Goal: Transaction & Acquisition: Purchase product/service

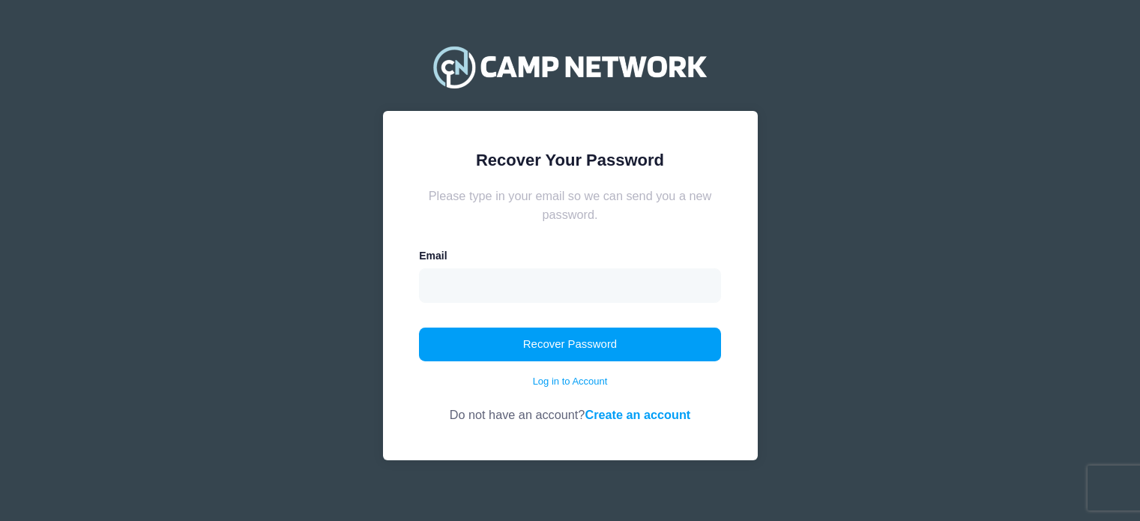
click at [524, 295] on input "email" at bounding box center [570, 285] width 302 height 34
type input "officemanagertscc@gmail.com"
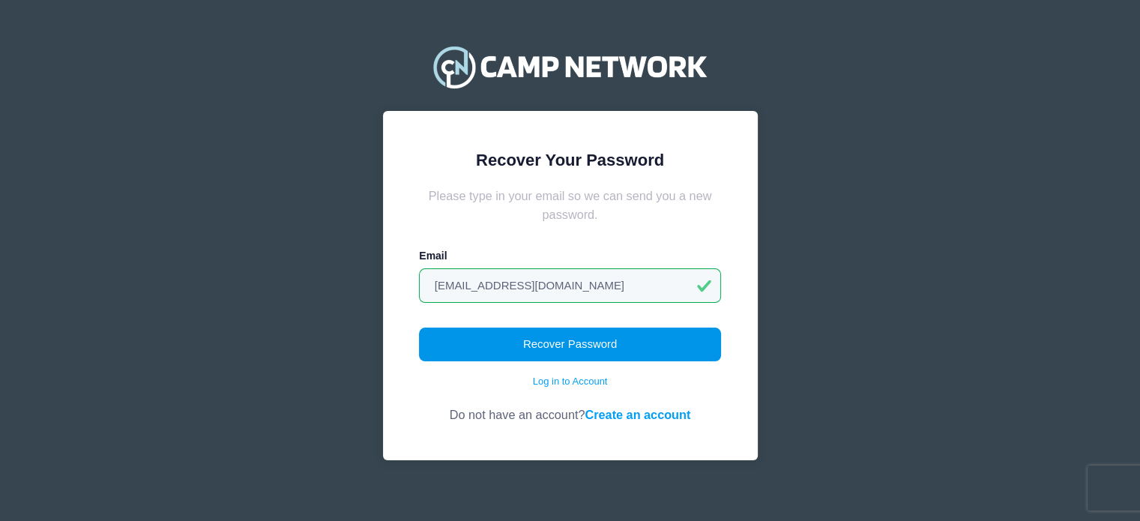
click at [595, 338] on button "Recover Password" at bounding box center [570, 344] width 302 height 34
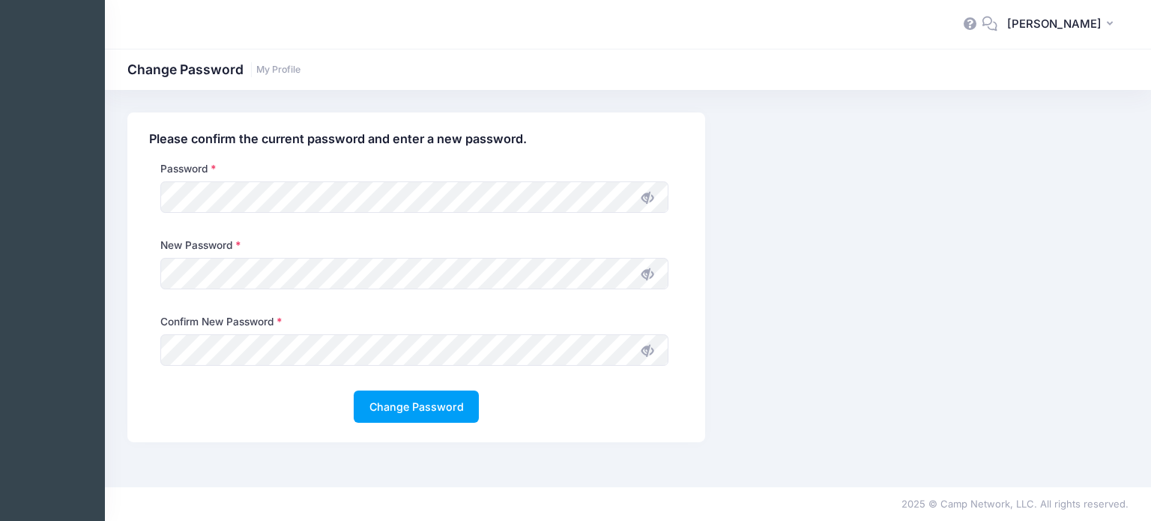
click at [645, 198] on icon at bounding box center [647, 198] width 12 height 12
click at [650, 277] on icon at bounding box center [647, 274] width 12 height 12
click at [646, 346] on icon at bounding box center [647, 351] width 12 height 12
click at [400, 416] on button "Change Password" at bounding box center [416, 406] width 125 height 32
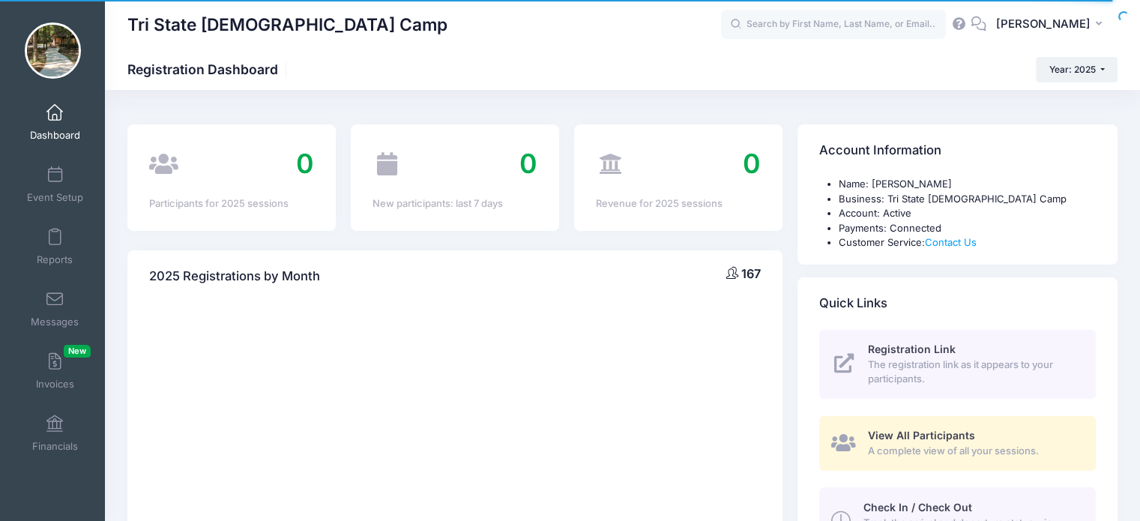
select select
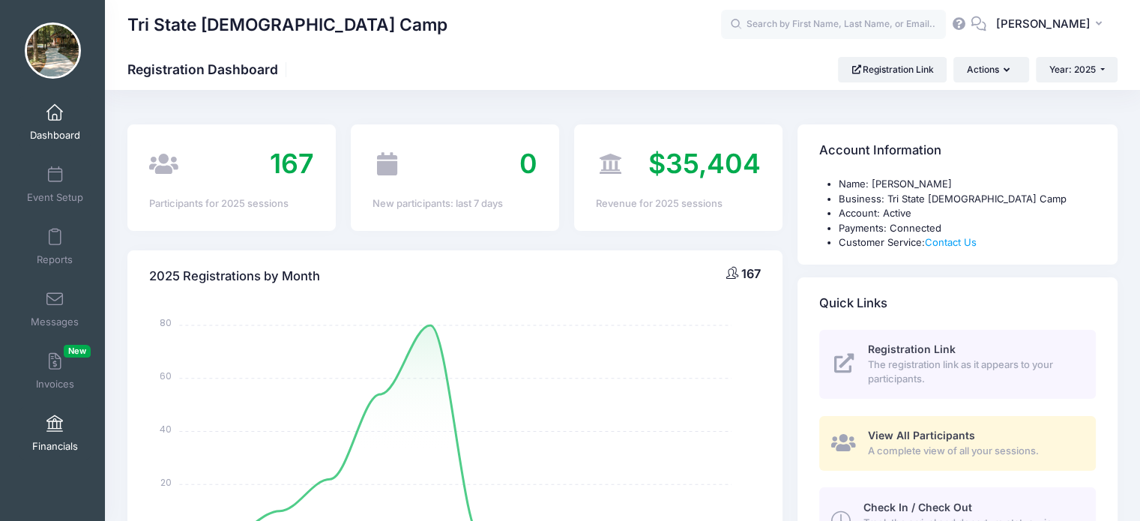
click at [33, 420] on link "Financials" at bounding box center [54, 433] width 71 height 52
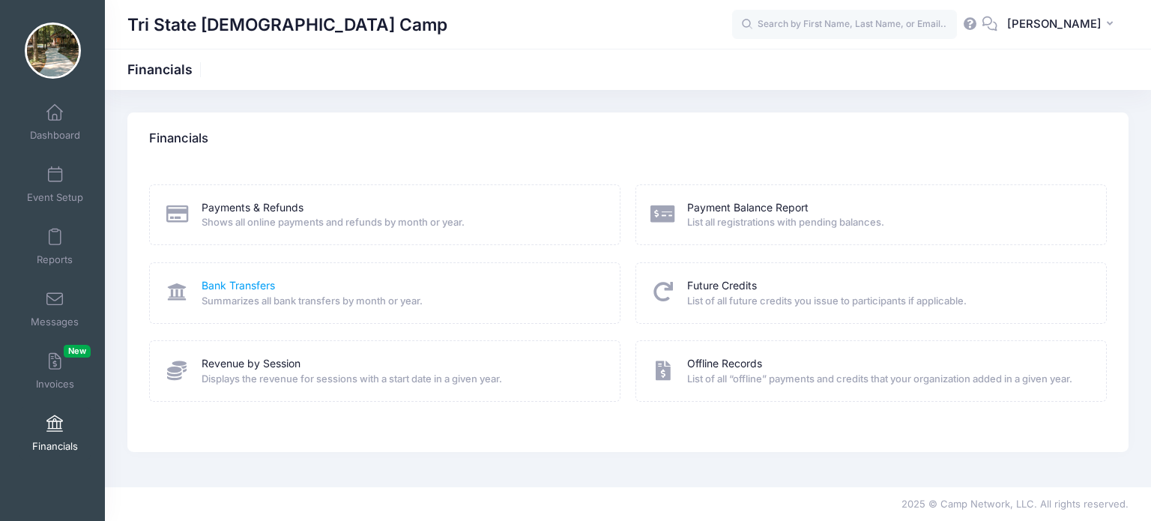
click at [223, 284] on link "Bank Transfers" at bounding box center [238, 286] width 73 height 16
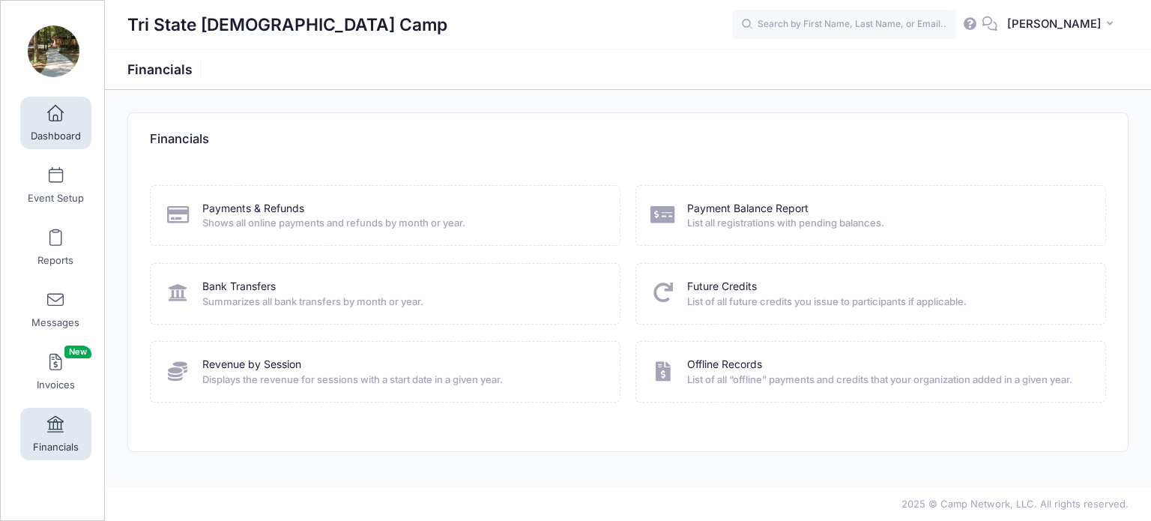
click at [54, 128] on link "Dashboard" at bounding box center [55, 123] width 71 height 52
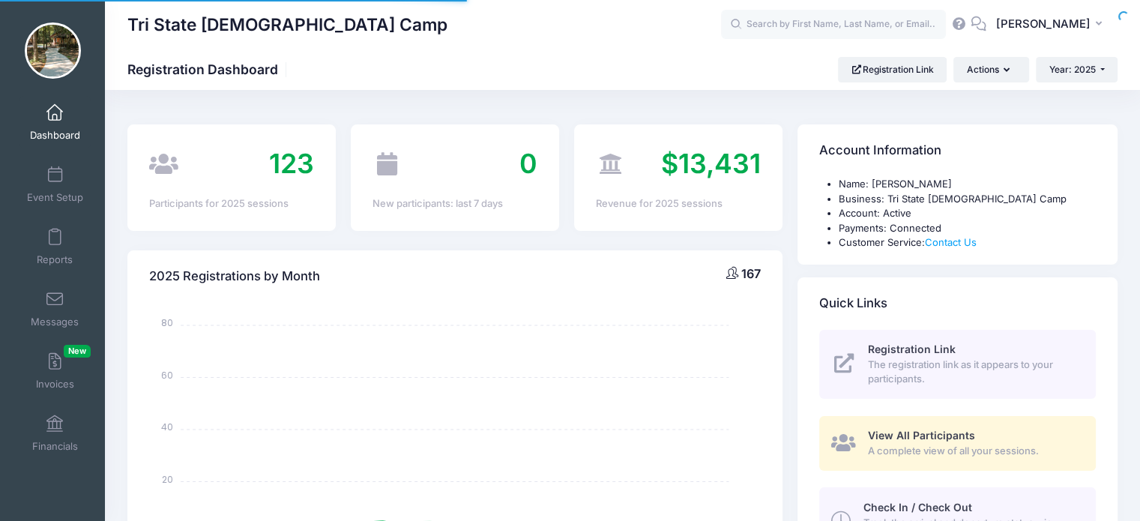
select select
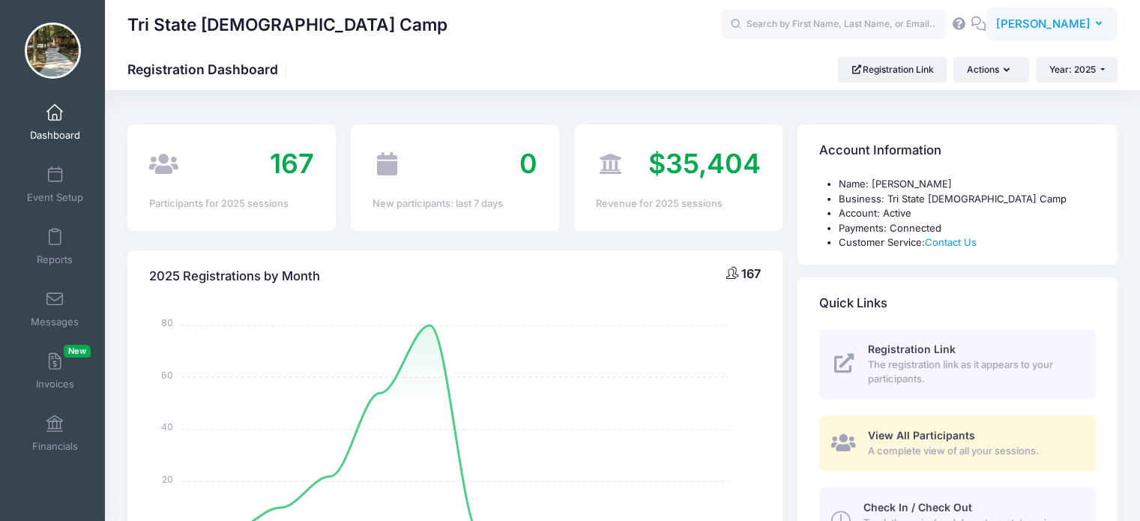
click at [1099, 24] on icon "button" at bounding box center [1102, 24] width 12 height 0
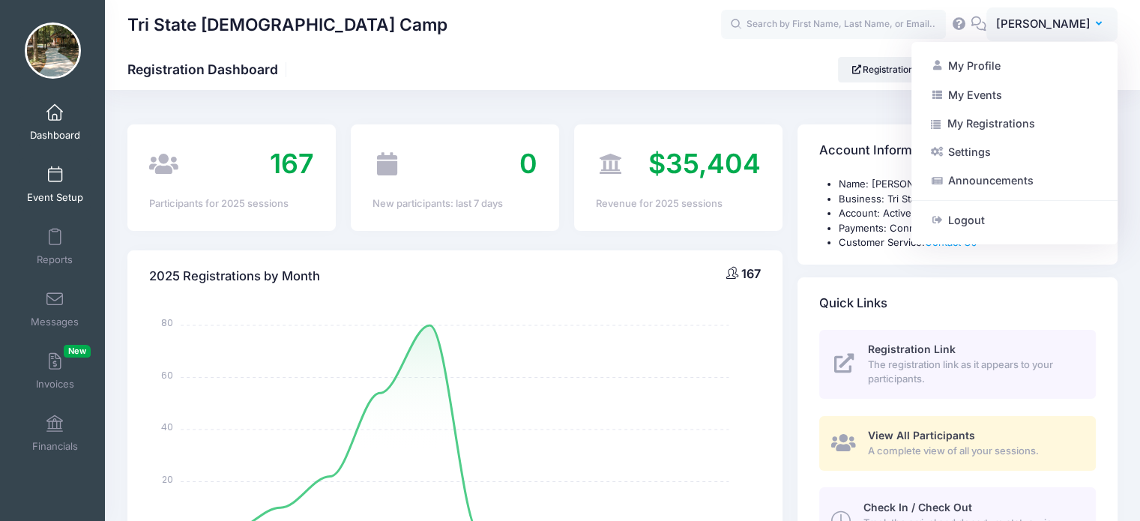
click at [55, 176] on span at bounding box center [55, 175] width 0 height 16
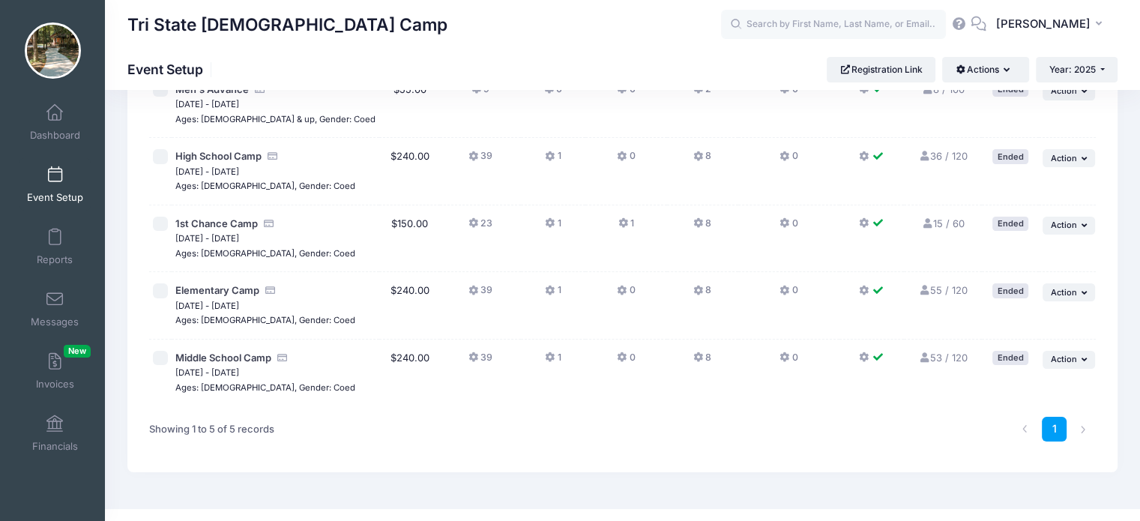
scroll to position [145, 0]
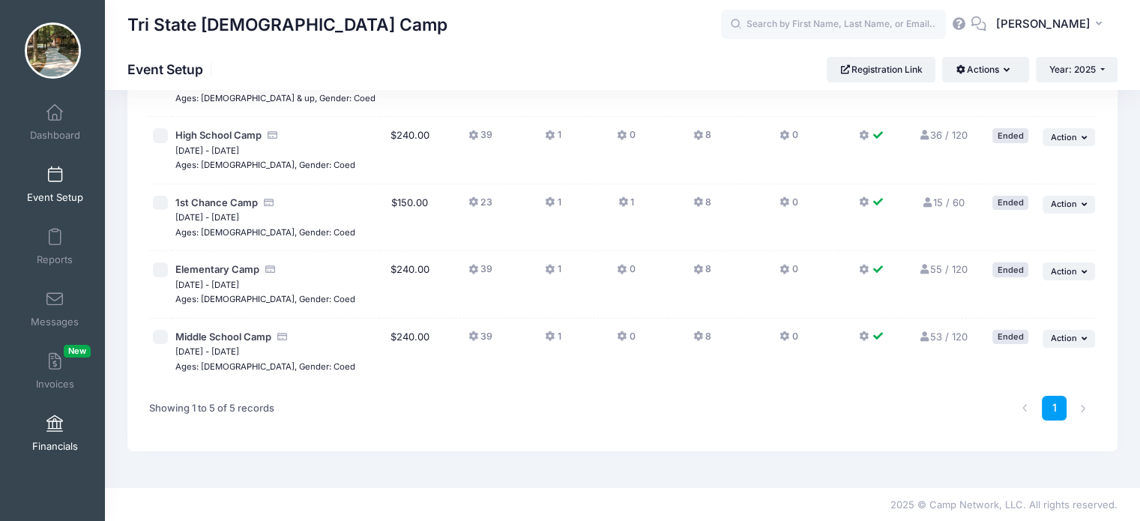
click at [55, 431] on span at bounding box center [55, 424] width 0 height 16
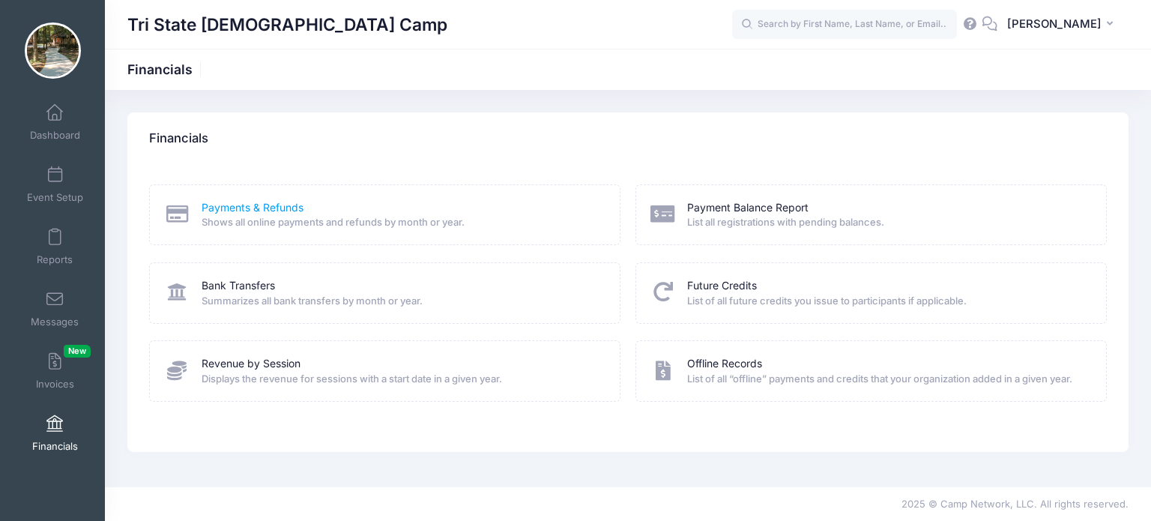
click at [242, 211] on link "Payments & Refunds" at bounding box center [253, 208] width 102 height 16
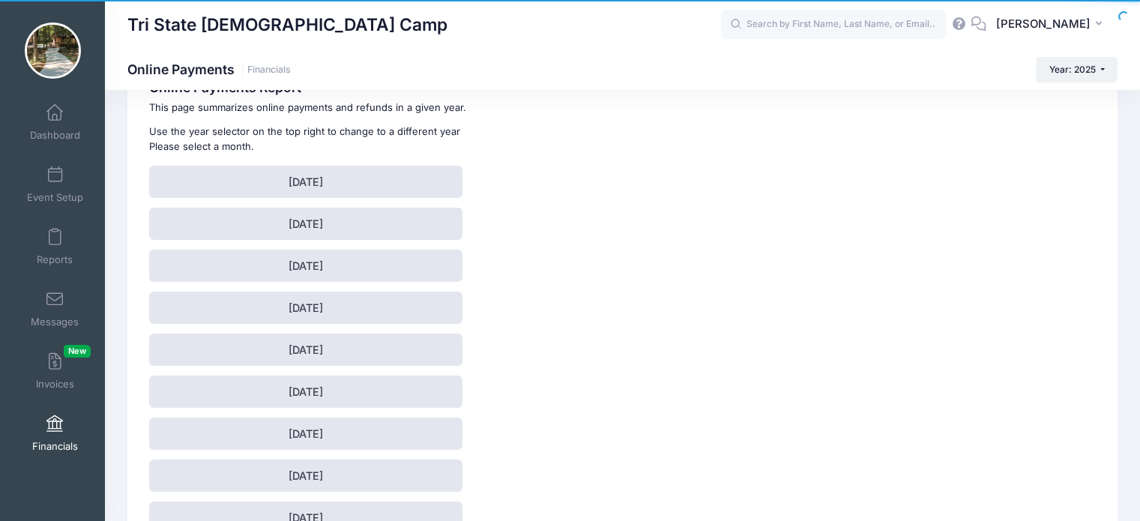
scroll to position [35, 0]
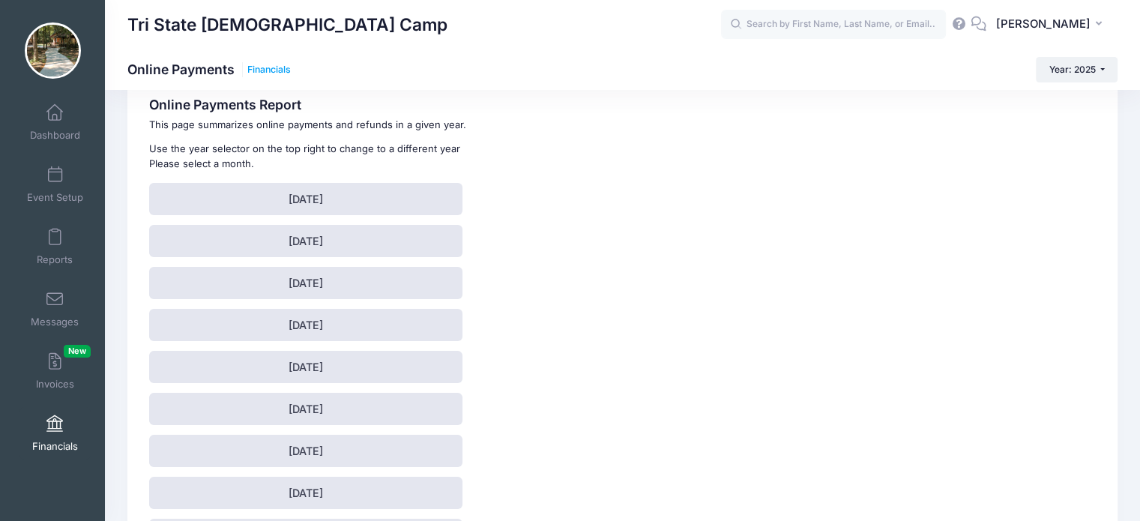
click at [285, 68] on link "Financials" at bounding box center [268, 69] width 43 height 11
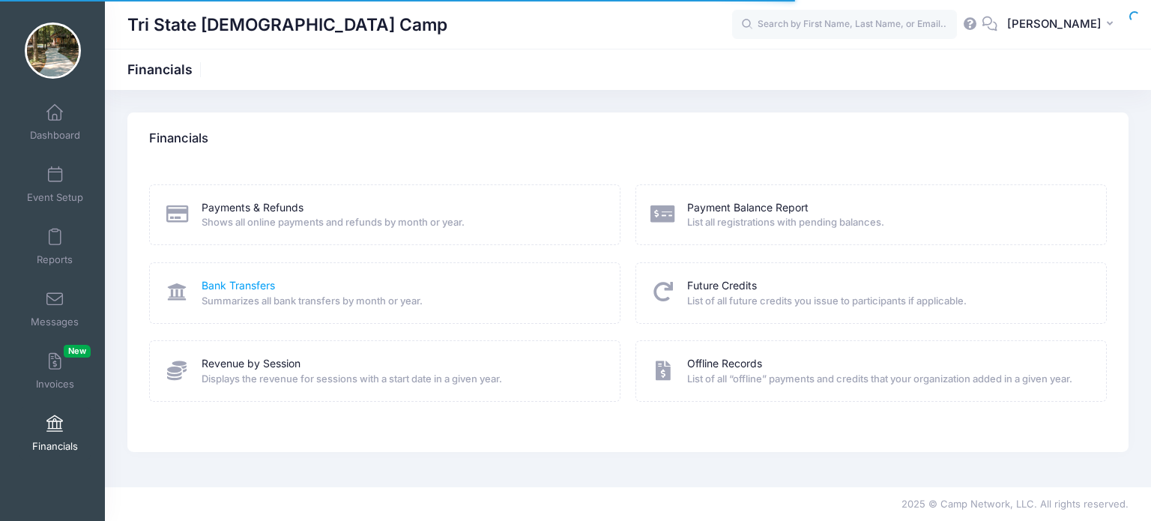
click at [261, 283] on link "Bank Transfers" at bounding box center [238, 286] width 73 height 16
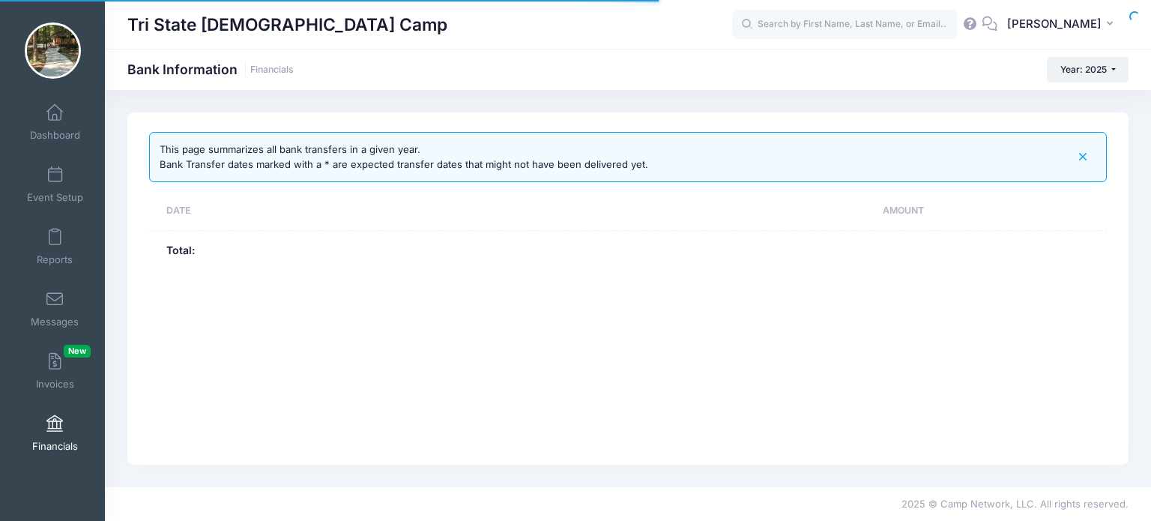
select select "10"
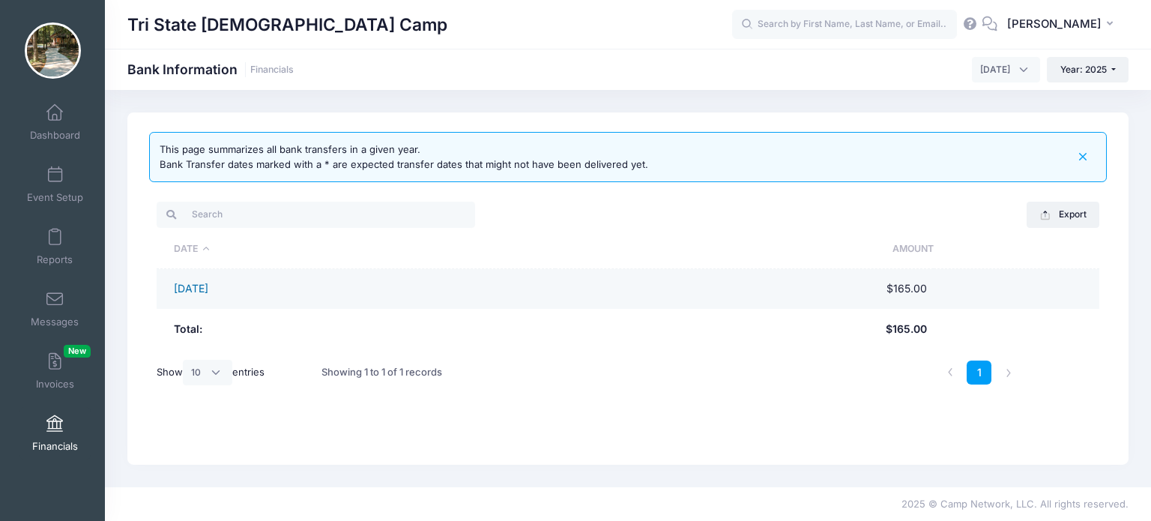
click at [208, 292] on link "09/03/2025" at bounding box center [191, 288] width 34 height 13
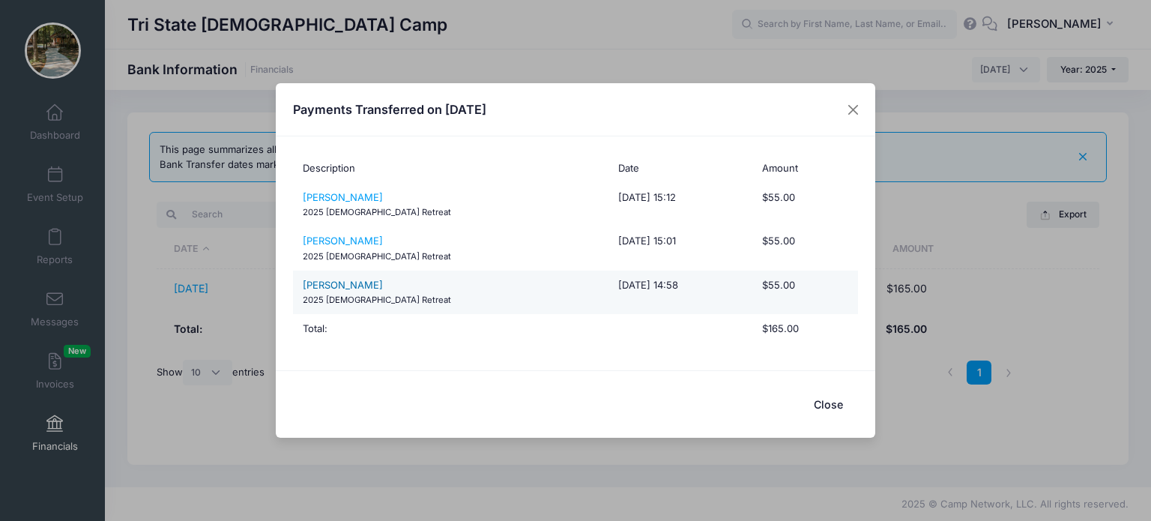
click at [366, 286] on link "[PERSON_NAME]" at bounding box center [343, 285] width 80 height 12
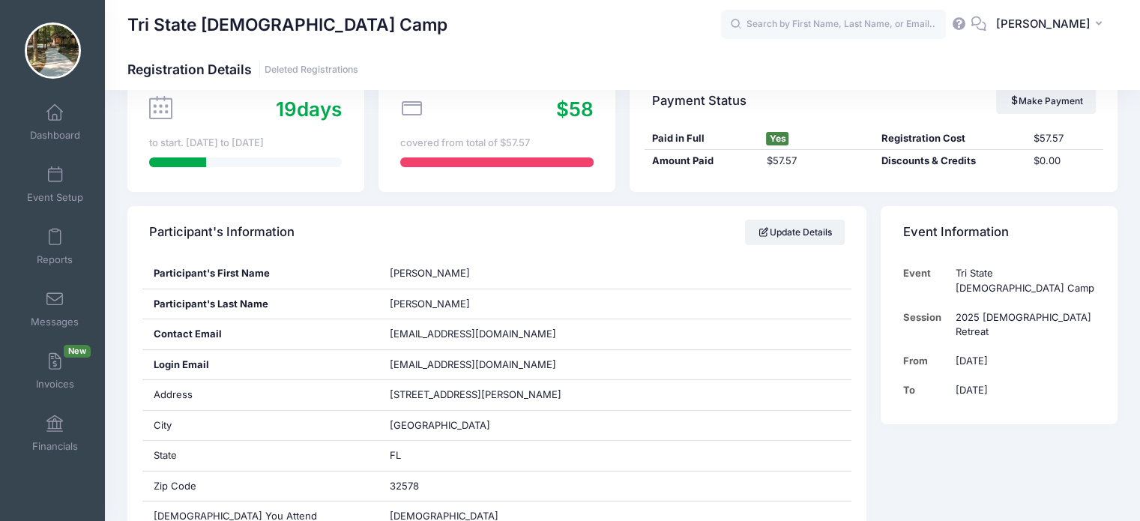
scroll to position [225, 0]
